Goal: Transaction & Acquisition: Purchase product/service

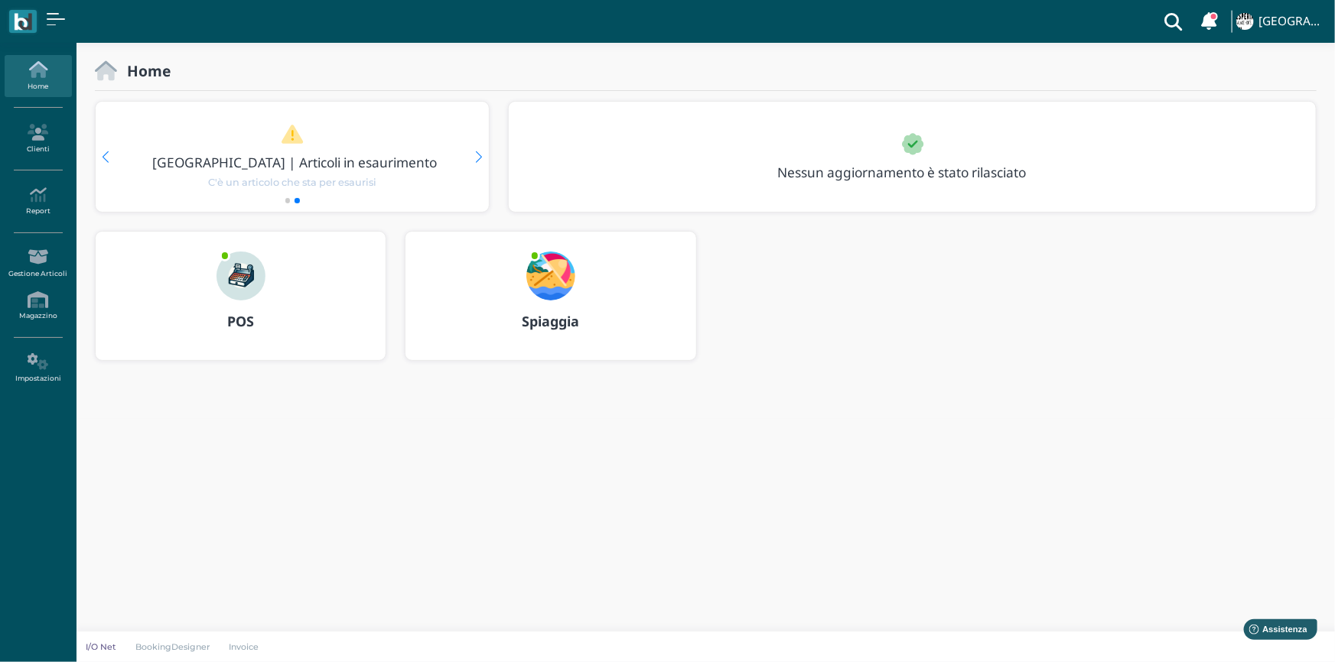
click at [249, 261] on img at bounding box center [240, 276] width 49 height 49
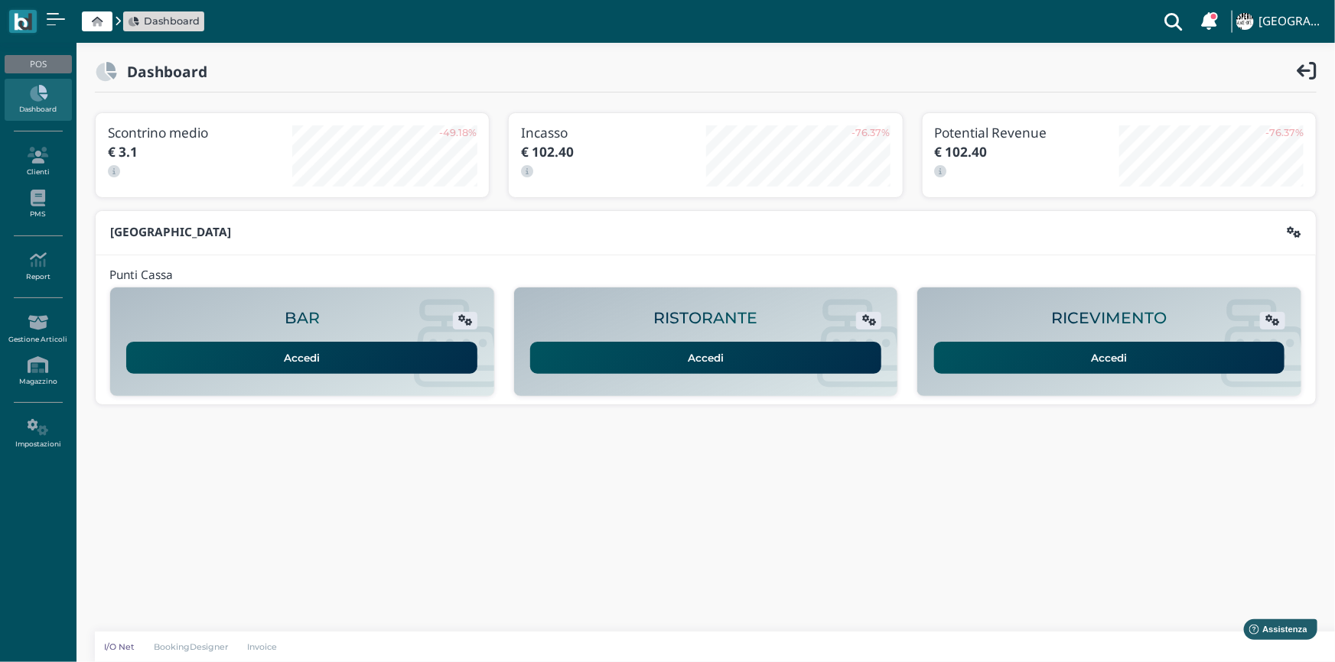
click at [1082, 369] on link "Accedi" at bounding box center [1109, 358] width 351 height 32
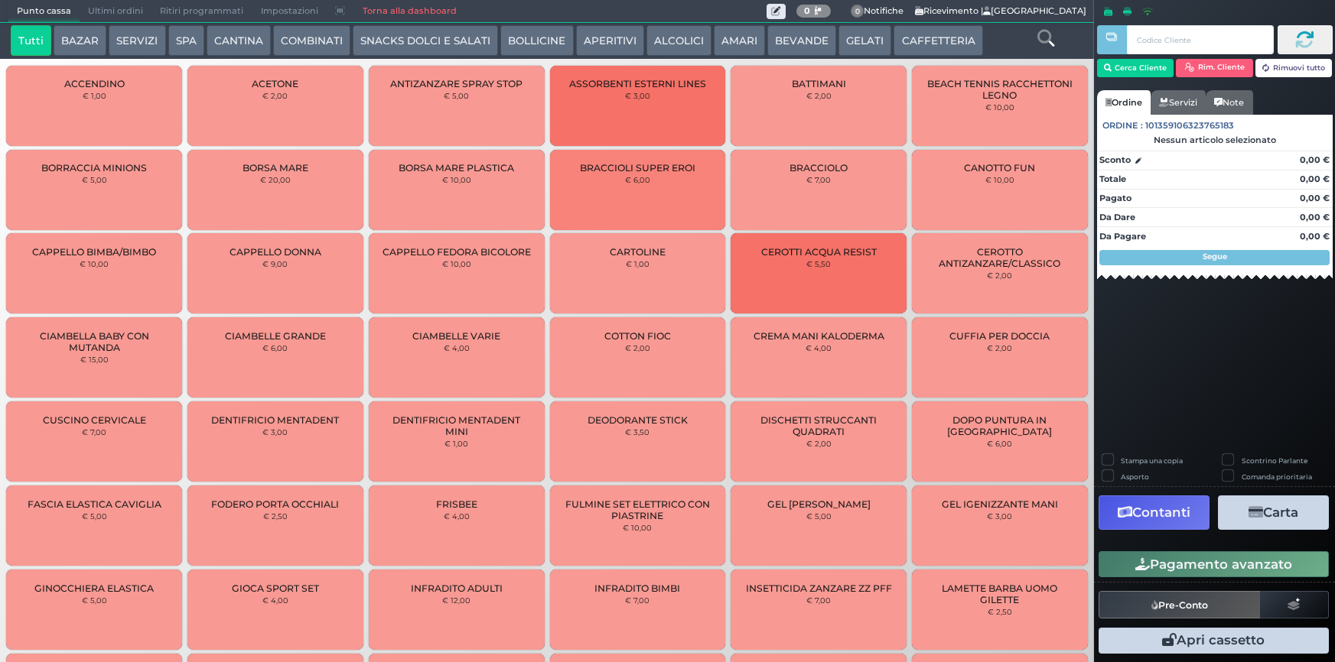
click at [122, 45] on button "SERVIZI" at bounding box center [137, 40] width 57 height 31
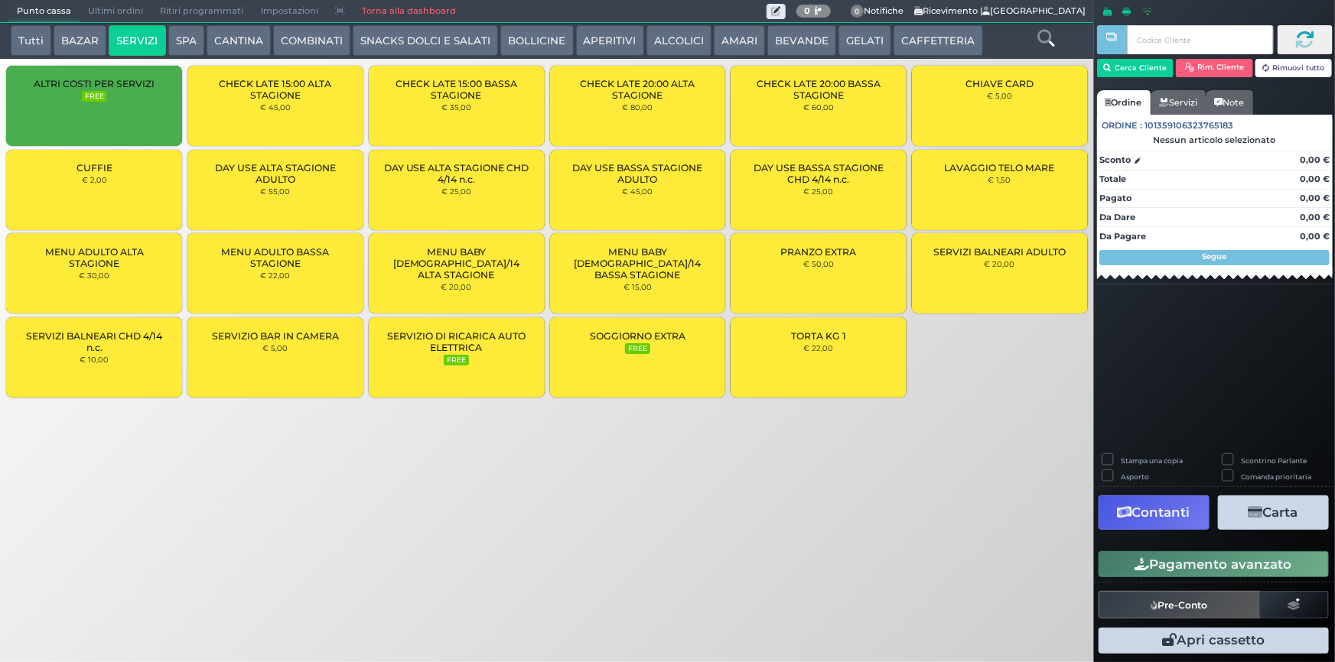
click at [179, 36] on button "SPA" at bounding box center [186, 40] width 36 height 31
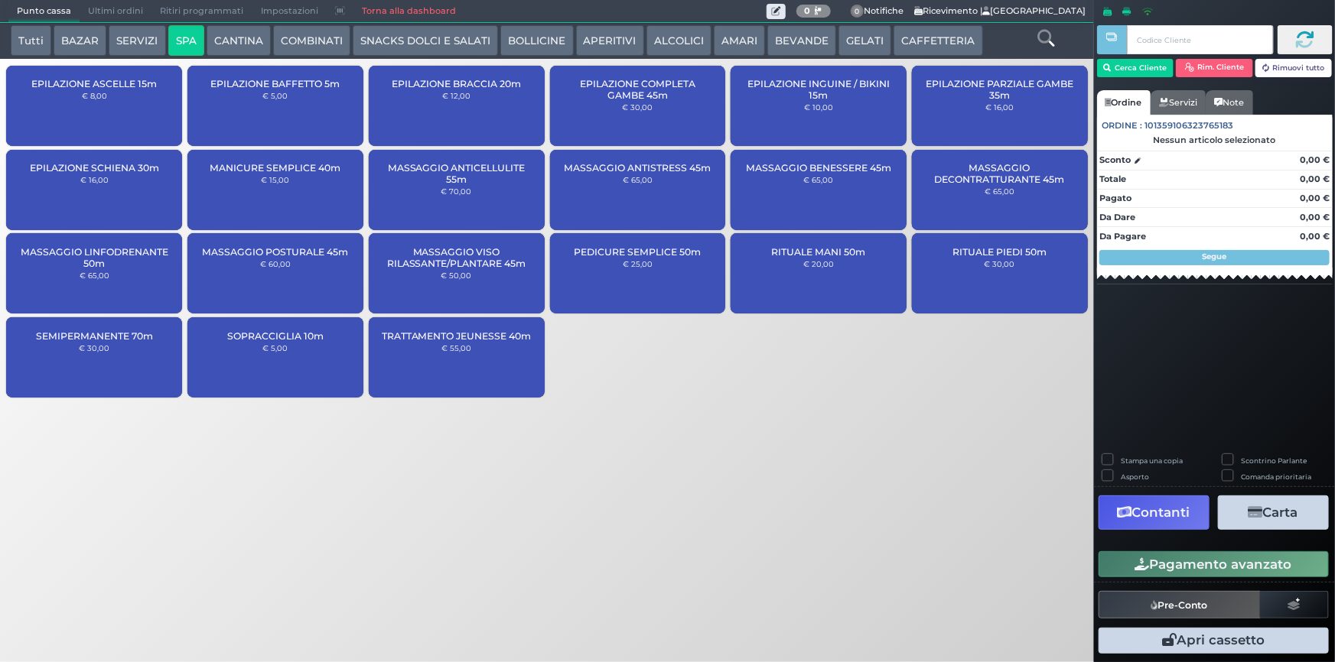
click at [1010, 192] on small "€ 65,00" at bounding box center [999, 191] width 30 height 9
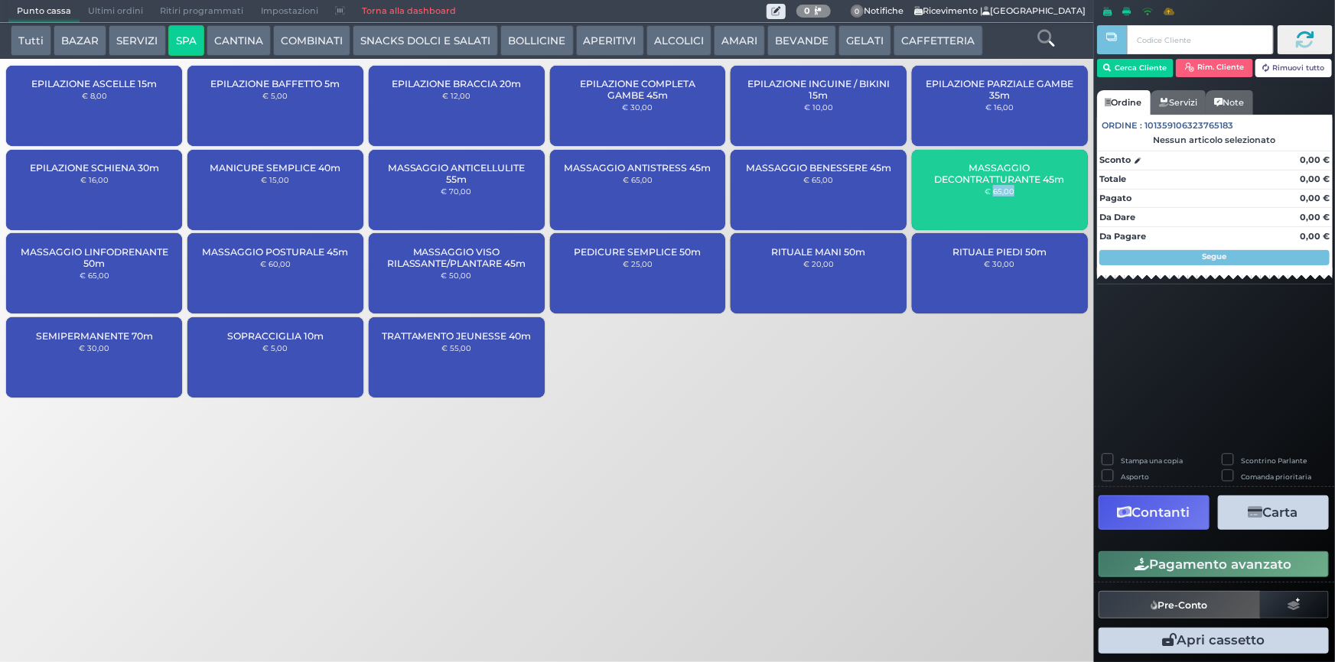
click at [1010, 192] on small "€ 65,00" at bounding box center [999, 191] width 30 height 9
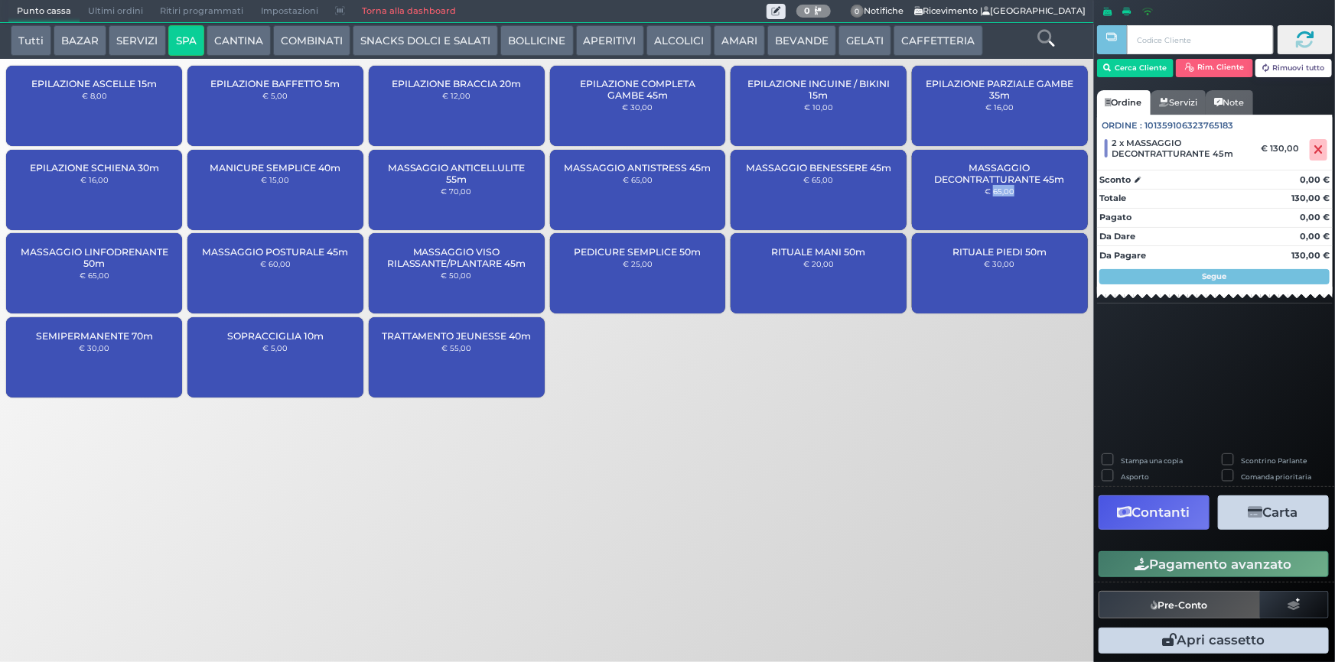
click at [1253, 566] on button "Pagamento avanzato" at bounding box center [1213, 565] width 230 height 26
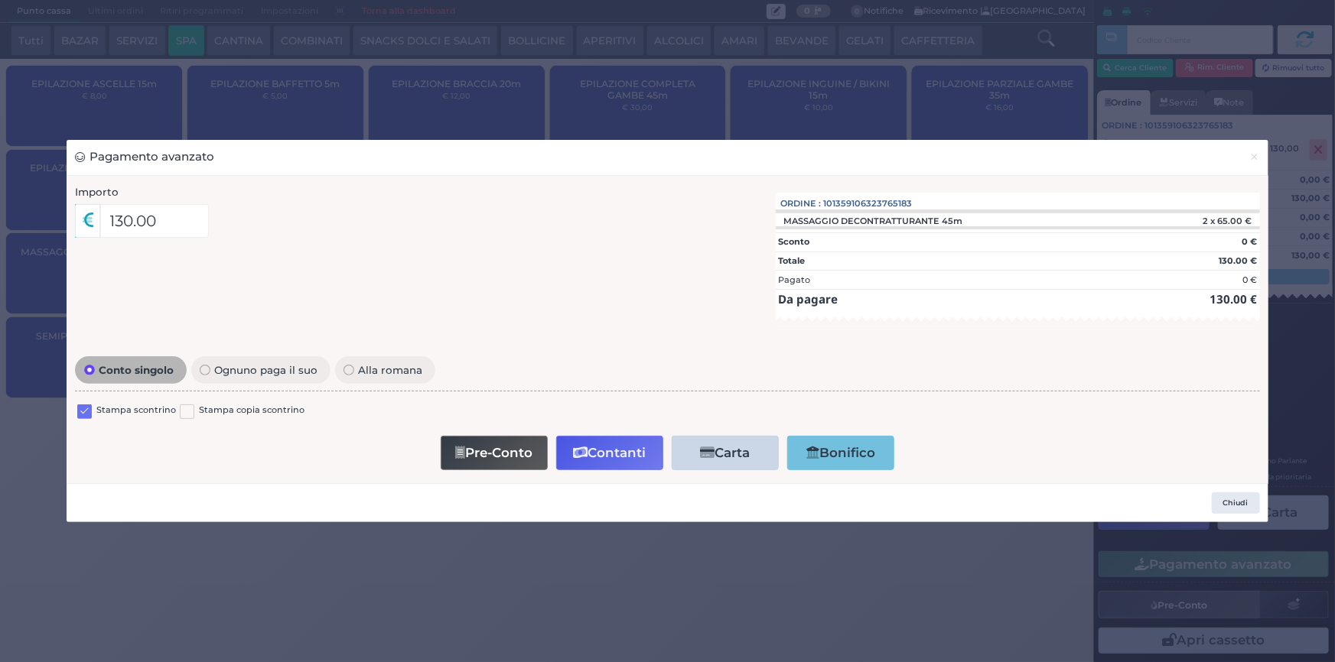
click at [73, 412] on div "Conto singolo Ognuno paga il suo Alla romana Stampa scontrino Stampa copia scon…" at bounding box center [667, 413] width 1200 height 122
click at [79, 413] on label at bounding box center [84, 412] width 15 height 15
click at [0, 0] on input "checkbox" at bounding box center [0, 0] width 0 height 0
click at [588, 457] on button "Contanti" at bounding box center [609, 453] width 107 height 34
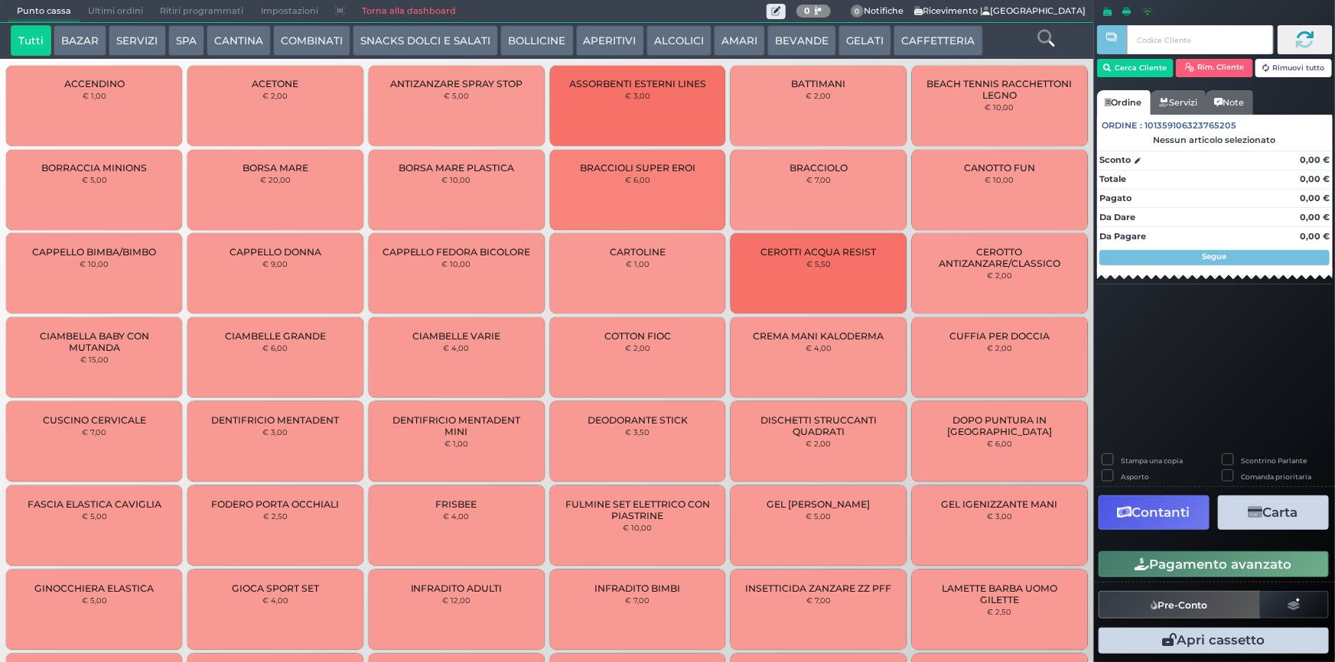
click at [140, 12] on span "Ultimi ordini" at bounding box center [116, 11] width 72 height 21
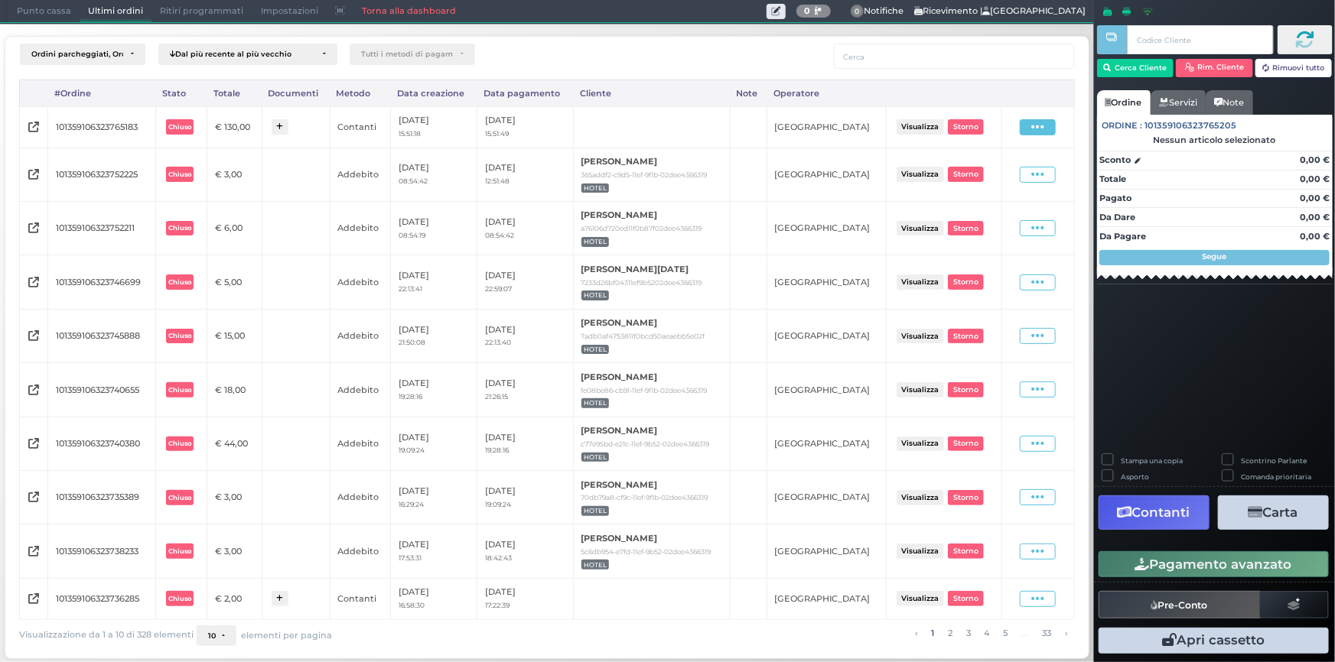
click at [1027, 131] on span at bounding box center [1038, 127] width 36 height 16
click at [1004, 171] on span "Ristampa Pre-Conto" at bounding box center [1004, 171] width 63 height 26
click at [50, 13] on span "Punto cassa" at bounding box center [43, 11] width 71 height 21
